Goal: Information Seeking & Learning: Learn about a topic

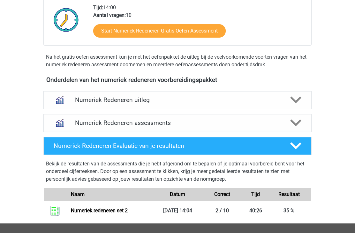
scroll to position [229, 0]
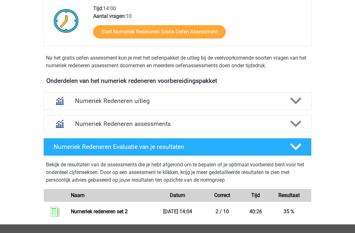
click at [295, 100] on icon at bounding box center [295, 100] width 11 height 11
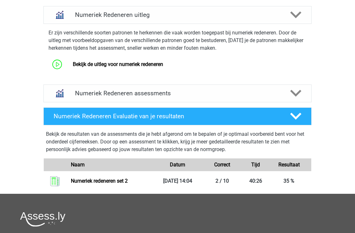
scroll to position [315, 0]
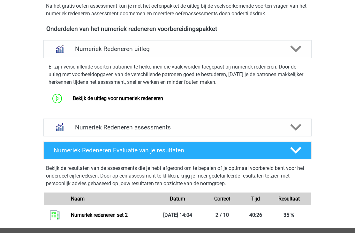
click at [295, 127] on icon at bounding box center [295, 127] width 11 height 11
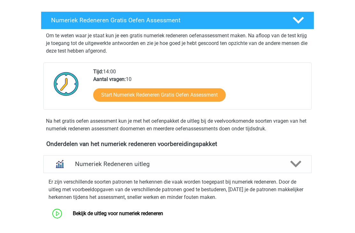
scroll to position [160, 0]
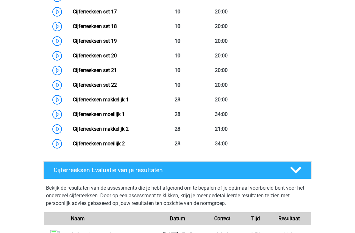
scroll to position [569, 0]
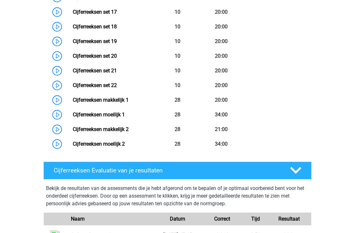
click at [129, 103] on link "Cijferreeksen makkelijk 1" at bounding box center [101, 100] width 56 height 6
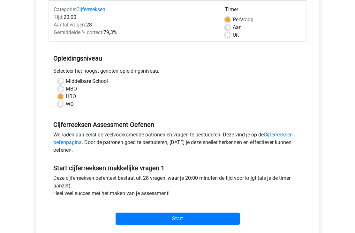
scroll to position [91, 0]
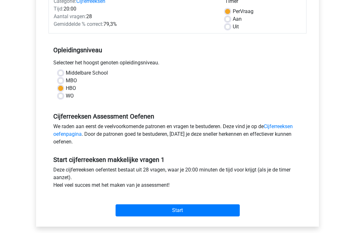
click at [204, 214] on input "Start" at bounding box center [177, 211] width 124 height 12
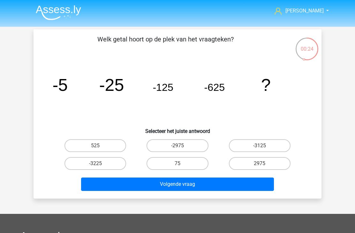
click at [245, 145] on label "-3125" at bounding box center [260, 145] width 62 height 13
click at [259, 146] on input "-3125" at bounding box center [261, 148] width 4 height 4
radio input "true"
click at [185, 190] on button "Volgende vraag" at bounding box center [177, 184] width 193 height 13
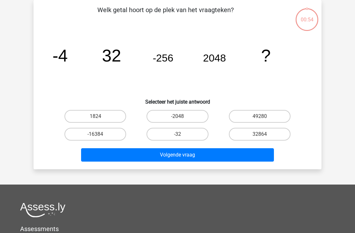
scroll to position [29, 0]
click at [108, 135] on label "-16384" at bounding box center [95, 134] width 62 height 13
click at [99, 135] on input "-16384" at bounding box center [97, 136] width 4 height 4
radio input "true"
click at [160, 156] on button "Volgende vraag" at bounding box center [177, 154] width 193 height 13
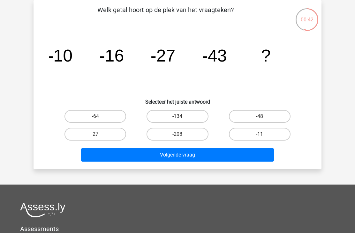
click at [96, 117] on input "-64" at bounding box center [97, 118] width 4 height 4
radio input "true"
click at [153, 156] on button "Volgende vraag" at bounding box center [177, 154] width 193 height 13
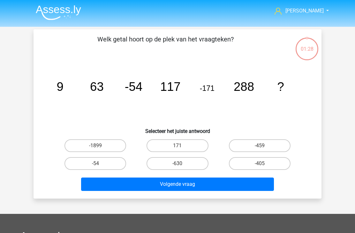
scroll to position [29, 0]
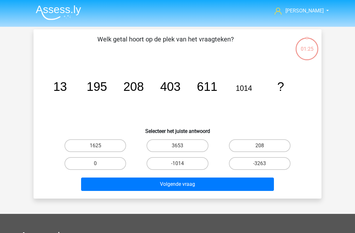
scroll to position [29, 0]
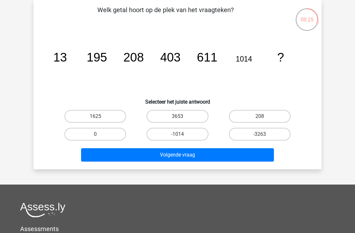
click at [111, 121] on label "1625" at bounding box center [95, 116] width 62 height 13
click at [99, 121] on input "1625" at bounding box center [97, 118] width 4 height 4
radio input "true"
click at [165, 151] on button "Volgende vraag" at bounding box center [177, 154] width 193 height 13
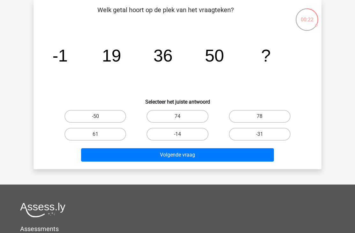
click at [110, 135] on label "61" at bounding box center [95, 134] width 62 height 13
click at [99, 135] on input "61" at bounding box center [97, 136] width 4 height 4
radio input "true"
click at [141, 152] on button "Volgende vraag" at bounding box center [177, 154] width 193 height 13
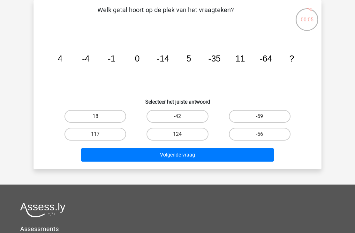
click at [111, 118] on label "18" at bounding box center [95, 116] width 62 height 13
click at [99, 118] on input "18" at bounding box center [97, 118] width 4 height 4
radio input "true"
click at [176, 156] on button "Volgende vraag" at bounding box center [177, 154] width 193 height 13
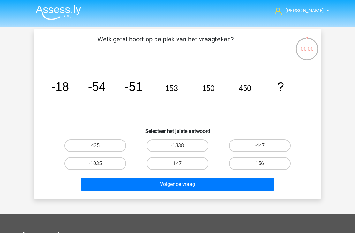
scroll to position [29, 0]
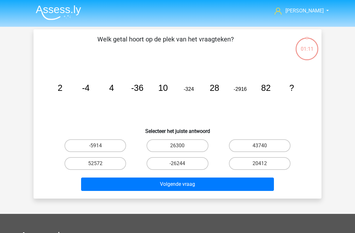
scroll to position [29, 0]
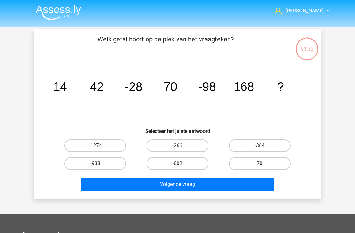
scroll to position [29, 0]
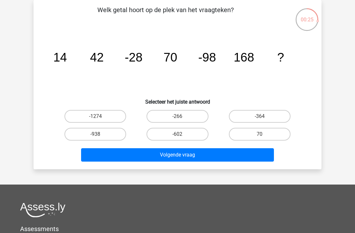
click at [108, 120] on label "-1274" at bounding box center [95, 116] width 62 height 13
click at [99, 120] on input "-1274" at bounding box center [97, 118] width 4 height 4
radio input "true"
click at [175, 161] on button "Volgende vraag" at bounding box center [177, 154] width 193 height 13
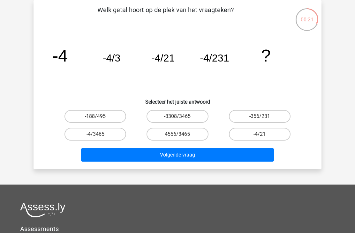
click at [112, 137] on label "-4/3465" at bounding box center [95, 134] width 62 height 13
click at [99, 137] on input "-4/3465" at bounding box center [97, 136] width 4 height 4
radio input "true"
click at [183, 154] on button "Volgende vraag" at bounding box center [177, 154] width 193 height 13
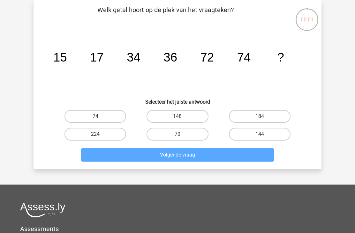
click at [253, 135] on label "144" at bounding box center [260, 134] width 62 height 13
click at [259, 135] on input "144" at bounding box center [261, 136] width 4 height 4
radio input "true"
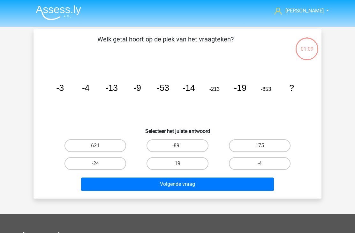
scroll to position [29, 0]
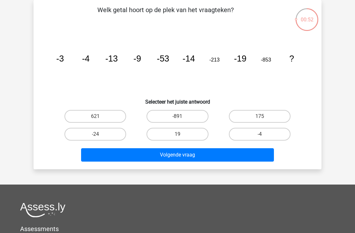
click at [107, 135] on label "-24" at bounding box center [95, 134] width 62 height 13
click at [99, 135] on input "-24" at bounding box center [97, 136] width 4 height 4
radio input "true"
click at [138, 152] on button "Volgende vraag" at bounding box center [177, 154] width 193 height 13
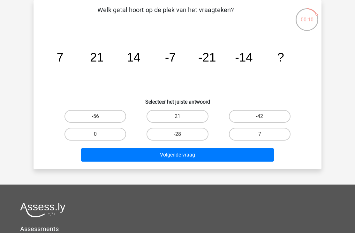
click at [261, 134] on label "7" at bounding box center [260, 134] width 62 height 13
click at [261, 134] on input "7" at bounding box center [261, 136] width 4 height 4
radio input "true"
click at [197, 151] on button "Volgende vraag" at bounding box center [177, 154] width 193 height 13
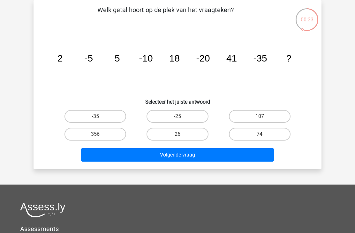
click at [257, 134] on label "74" at bounding box center [260, 134] width 62 height 13
click at [259, 134] on input "74" at bounding box center [261, 136] width 4 height 4
radio input "true"
click at [199, 154] on button "Volgende vraag" at bounding box center [177, 154] width 193 height 13
click at [186, 116] on label "59" at bounding box center [177, 116] width 62 height 13
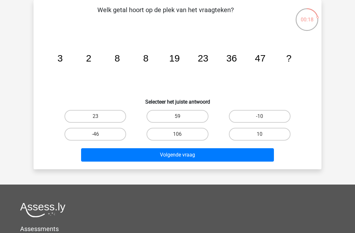
click at [181, 116] on input "59" at bounding box center [179, 118] width 4 height 4
radio input "true"
click at [184, 151] on button "Volgende vraag" at bounding box center [177, 154] width 193 height 13
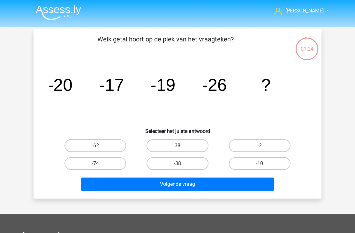
scroll to position [29, 0]
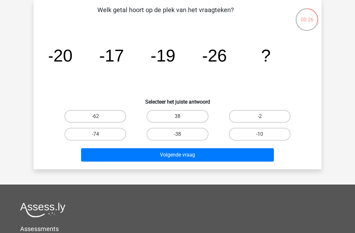
click at [185, 138] on label "-38" at bounding box center [177, 134] width 62 height 13
click at [181, 138] on input "-38" at bounding box center [179, 136] width 4 height 4
radio input "true"
click at [196, 158] on button "Volgende vraag" at bounding box center [177, 154] width 193 height 13
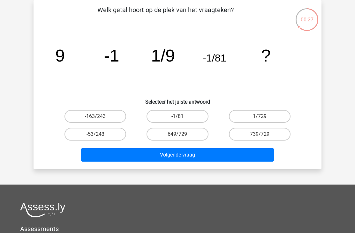
click at [248, 119] on label "1/729" at bounding box center [260, 116] width 62 height 13
click at [259, 119] on input "1/729" at bounding box center [261, 118] width 4 height 4
radio input "true"
click at [203, 156] on button "Volgende vraag" at bounding box center [177, 154] width 193 height 13
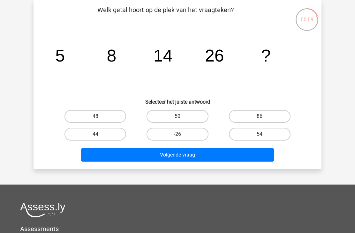
click at [105, 122] on label "48" at bounding box center [95, 116] width 62 height 13
click at [99, 121] on input "48" at bounding box center [97, 118] width 4 height 4
radio input "true"
click at [191, 156] on button "Volgende vraag" at bounding box center [177, 154] width 193 height 13
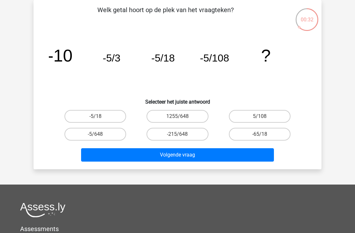
click at [112, 135] on label "-5/648" at bounding box center [95, 134] width 62 height 13
click at [99, 135] on input "-5/648" at bounding box center [97, 136] width 4 height 4
radio input "true"
click at [173, 157] on button "Volgende vraag" at bounding box center [177, 154] width 193 height 13
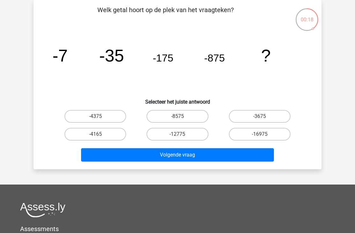
click at [112, 114] on label "-4375" at bounding box center [95, 116] width 62 height 13
click at [99, 116] on input "-4375" at bounding box center [97, 118] width 4 height 4
radio input "true"
click at [168, 156] on button "Volgende vraag" at bounding box center [177, 154] width 193 height 13
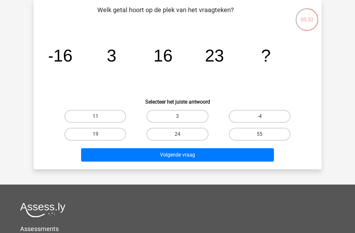
click at [189, 126] on div "24" at bounding box center [177, 134] width 82 height 18
click at [188, 138] on label "24" at bounding box center [177, 134] width 62 height 13
click at [181, 138] on input "24" at bounding box center [179, 136] width 4 height 4
radio input "true"
click at [208, 154] on button "Volgende vraag" at bounding box center [177, 154] width 193 height 13
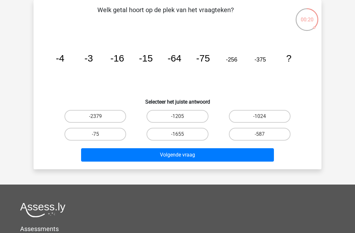
click at [274, 120] on label "-1024" at bounding box center [260, 116] width 62 height 13
click at [263, 120] on input "-1024" at bounding box center [261, 118] width 4 height 4
radio input "true"
click at [228, 154] on button "Volgende vraag" at bounding box center [177, 154] width 193 height 13
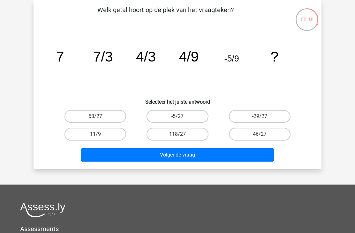
click at [191, 118] on label "-5/27" at bounding box center [177, 116] width 62 height 13
click at [181, 118] on input "-5/27" at bounding box center [179, 118] width 4 height 4
radio input "true"
click at [186, 158] on button "Volgende vraag" at bounding box center [177, 154] width 193 height 13
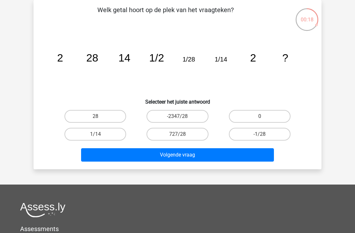
click at [255, 136] on label "-1/28" at bounding box center [260, 134] width 62 height 13
click at [259, 136] on input "-1/28" at bounding box center [261, 136] width 4 height 4
radio input "true"
click at [229, 157] on button "Volgende vraag" at bounding box center [177, 154] width 193 height 13
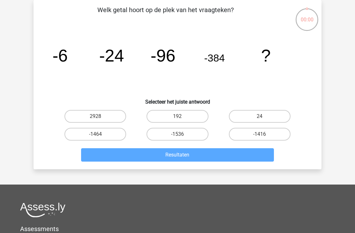
click at [112, 133] on label "-1464" at bounding box center [95, 134] width 62 height 13
click at [99, 134] on input "-1464" at bounding box center [97, 136] width 4 height 4
radio input "true"
click at [112, 134] on label "-1464" at bounding box center [95, 134] width 62 height 13
click at [99, 134] on input "-1464" at bounding box center [97, 136] width 4 height 4
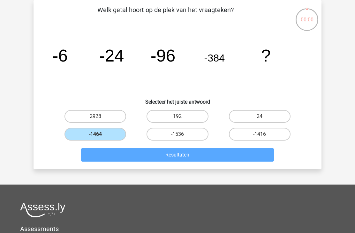
click at [107, 133] on label "-1464" at bounding box center [95, 134] width 62 height 13
click at [99, 134] on input "-1464" at bounding box center [97, 136] width 4 height 4
click at [102, 138] on label "-1464" at bounding box center [95, 134] width 62 height 13
click at [99, 138] on input "-1464" at bounding box center [97, 136] width 4 height 4
click at [102, 136] on label "-1464" at bounding box center [95, 134] width 62 height 13
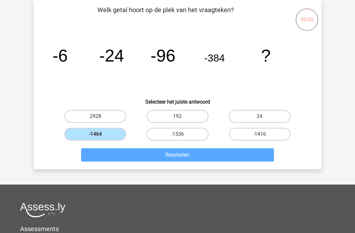
click at [99, 136] on input "-1464" at bounding box center [97, 136] width 4 height 4
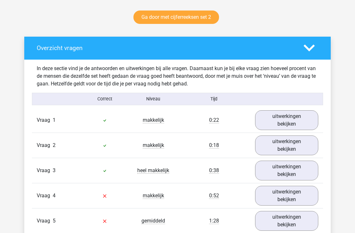
scroll to position [325, 0]
click at [282, 123] on link "uitwerkingen bekijken" at bounding box center [286, 121] width 63 height 20
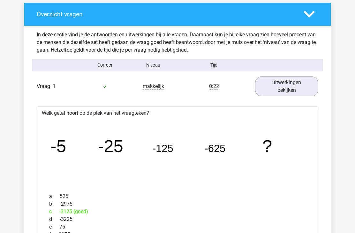
scroll to position [365, 0]
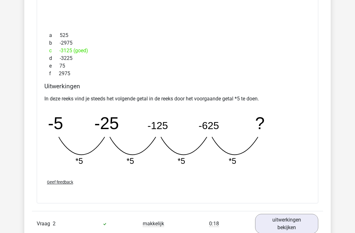
click at [279, 228] on link "uitwerkingen bekijken" at bounding box center [286, 224] width 63 height 20
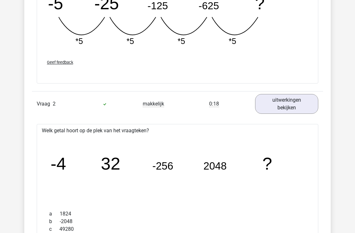
scroll to position [638, 0]
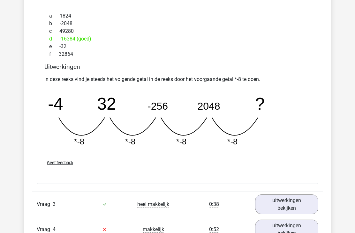
click at [286, 204] on link "uitwerkingen bekijken" at bounding box center [286, 205] width 63 height 20
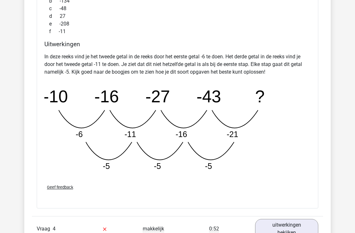
scroll to position [1154, 0]
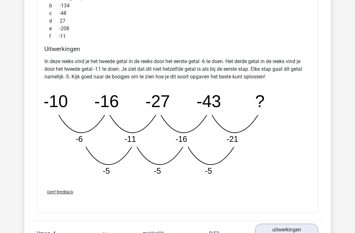
click at [292, 233] on link "uitwerkingen bekijken" at bounding box center [286, 234] width 63 height 20
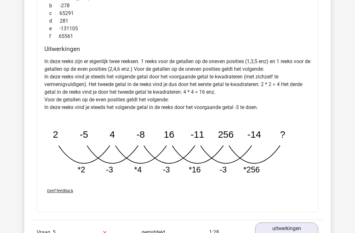
scroll to position [1496, 0]
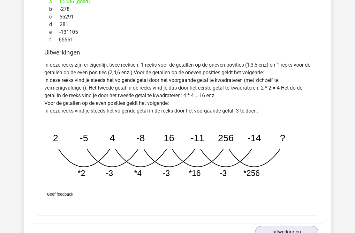
click at [294, 233] on link "uitwerkingen bekijken" at bounding box center [286, 236] width 63 height 20
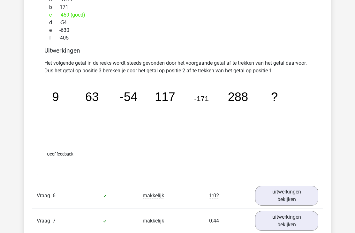
scroll to position [1842, 0]
click at [294, 198] on link "uitwerkingen bekijken" at bounding box center [286, 196] width 63 height 20
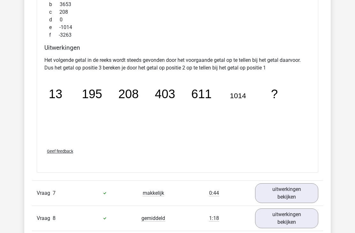
scroll to position [2153, 0]
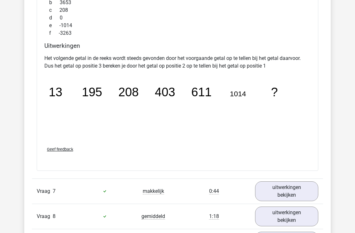
click at [282, 192] on link "uitwerkingen bekijken" at bounding box center [286, 191] width 63 height 20
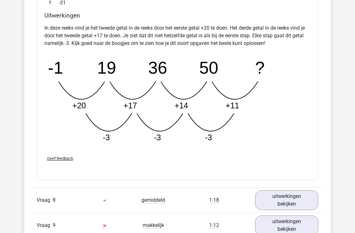
scroll to position [2497, 0]
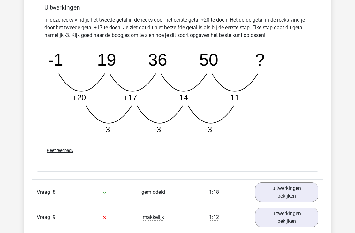
click at [298, 198] on link "uitwerkingen bekijken" at bounding box center [286, 193] width 63 height 20
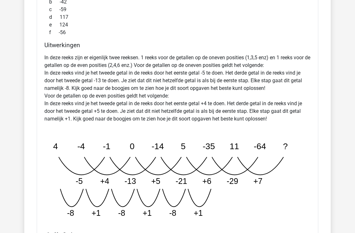
scroll to position [2806, 0]
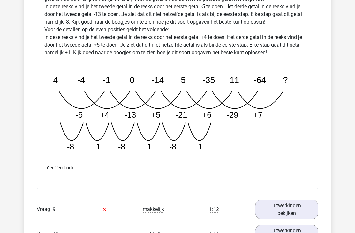
click at [287, 210] on link "uitwerkingen bekijken" at bounding box center [286, 210] width 63 height 20
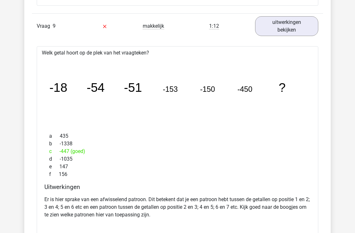
scroll to position [3056, 0]
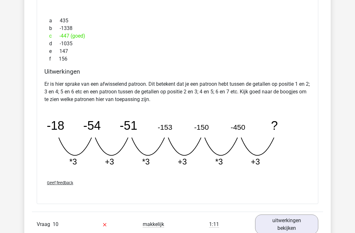
click at [294, 227] on link "uitwerkingen bekijken" at bounding box center [286, 225] width 63 height 20
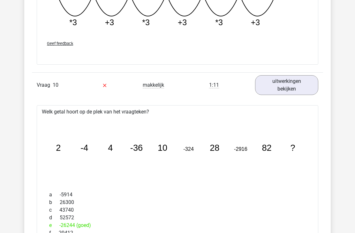
scroll to position [3310, 0]
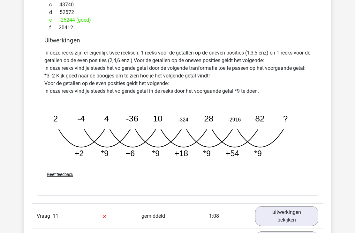
click at [287, 215] on link "uitwerkingen bekijken" at bounding box center [286, 217] width 63 height 20
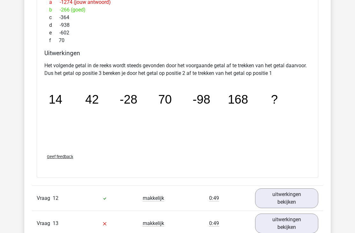
scroll to position [3840, 0]
click at [290, 198] on link "uitwerkingen bekijken" at bounding box center [286, 198] width 63 height 20
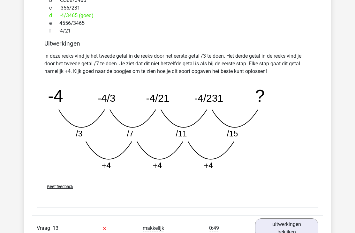
scroll to position [4155, 0]
click at [290, 233] on link "uitwerkingen bekijken" at bounding box center [286, 228] width 63 height 20
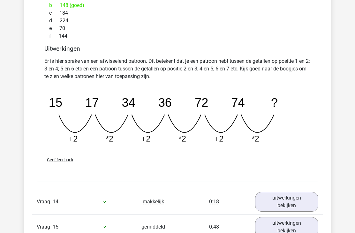
scroll to position [4496, 0]
click at [273, 202] on link "uitwerkingen bekijken" at bounding box center [286, 201] width 63 height 20
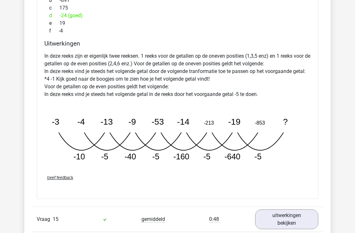
scroll to position [4815, 0]
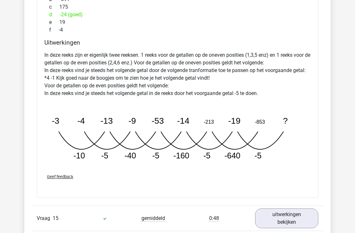
click at [267, 219] on link "uitwerkingen bekijken" at bounding box center [286, 219] width 63 height 20
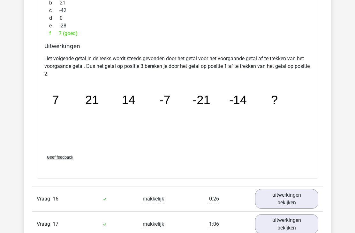
scroll to position [5149, 0]
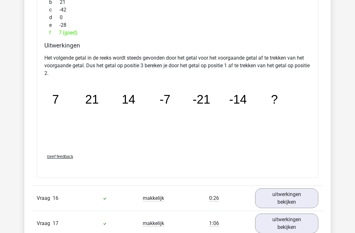
click at [262, 201] on link "uitwerkingen bekijken" at bounding box center [286, 198] width 63 height 20
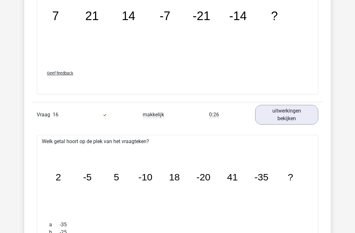
scroll to position [5232, 0]
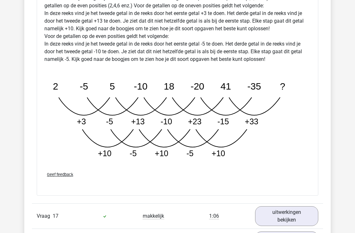
click at [277, 219] on link "uitwerkingen bekijken" at bounding box center [286, 216] width 63 height 20
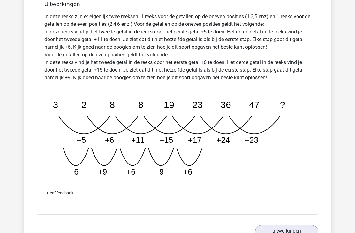
scroll to position [5895, 0]
click at [288, 233] on link "uitwerkingen bekijken" at bounding box center [286, 235] width 63 height 20
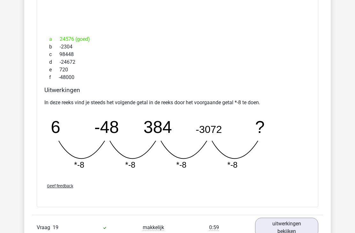
scroll to position [6201, 0]
click at [275, 230] on link "uitwerkingen bekijken" at bounding box center [286, 228] width 63 height 20
click at [271, 228] on link "uitwerkingen bekijken" at bounding box center [286, 228] width 63 height 20
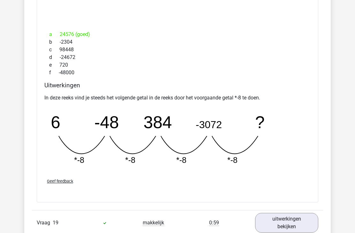
click at [276, 223] on link "uitwerkingen bekijken" at bounding box center [286, 223] width 63 height 20
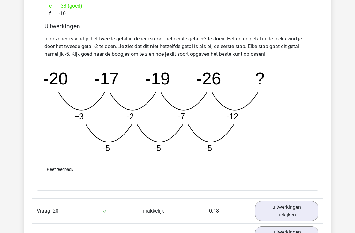
scroll to position [6563, 0]
click at [284, 216] on link "uitwerkingen bekijken" at bounding box center [286, 211] width 63 height 20
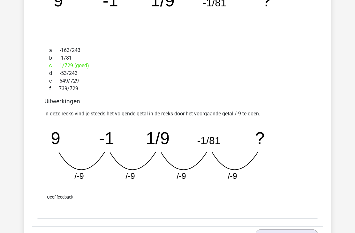
scroll to position [6850, 0]
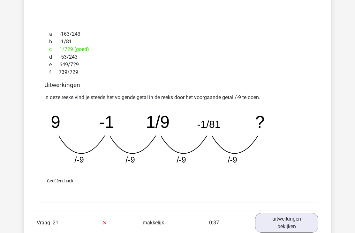
click at [275, 226] on link "uitwerkingen bekijken" at bounding box center [286, 223] width 63 height 20
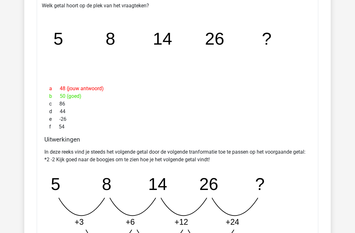
scroll to position [7096, 0]
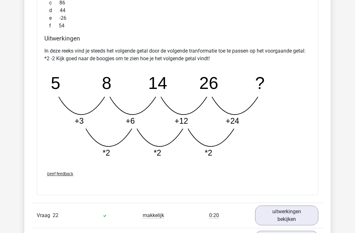
click at [297, 220] on link "uitwerkingen bekijken" at bounding box center [286, 216] width 63 height 20
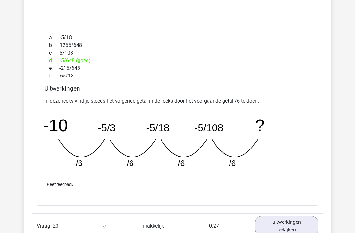
scroll to position [7482, 0]
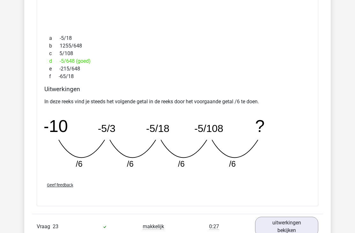
click at [297, 230] on link "uitwerkingen bekijken" at bounding box center [286, 227] width 63 height 20
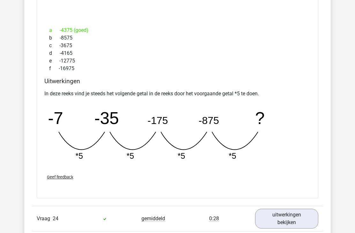
scroll to position [7791, 0]
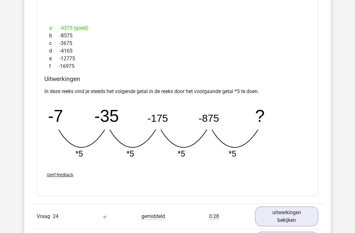
click at [286, 220] on link "uitwerkingen bekijken" at bounding box center [286, 217] width 63 height 20
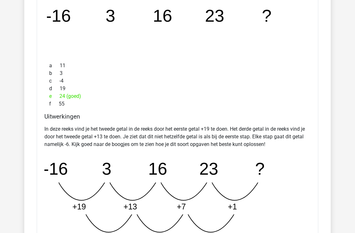
scroll to position [8051, 0]
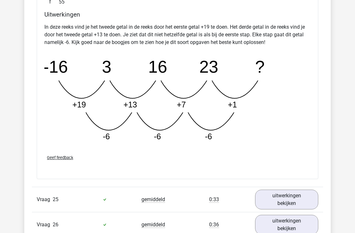
click at [290, 203] on link "uitwerkingen bekijken" at bounding box center [286, 200] width 63 height 20
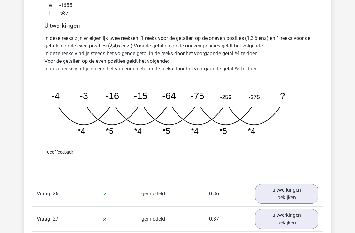
scroll to position [8488, 0]
click at [283, 198] on link "uitwerkingen bekijken" at bounding box center [286, 194] width 63 height 20
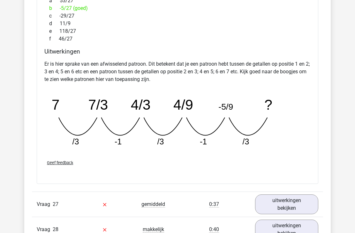
scroll to position [8799, 0]
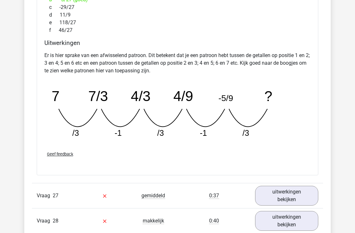
click at [277, 200] on link "uitwerkingen bekijken" at bounding box center [286, 196] width 63 height 20
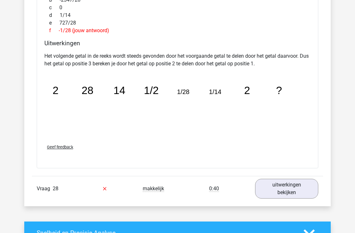
scroll to position [9116, 0]
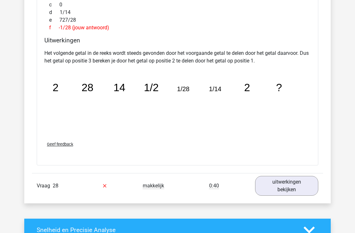
click at [290, 185] on link "uitwerkingen bekijken" at bounding box center [286, 186] width 63 height 20
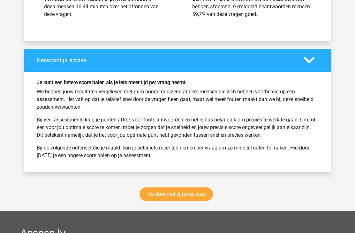
scroll to position [9779, 0]
